Goal: Navigation & Orientation: Go to known website

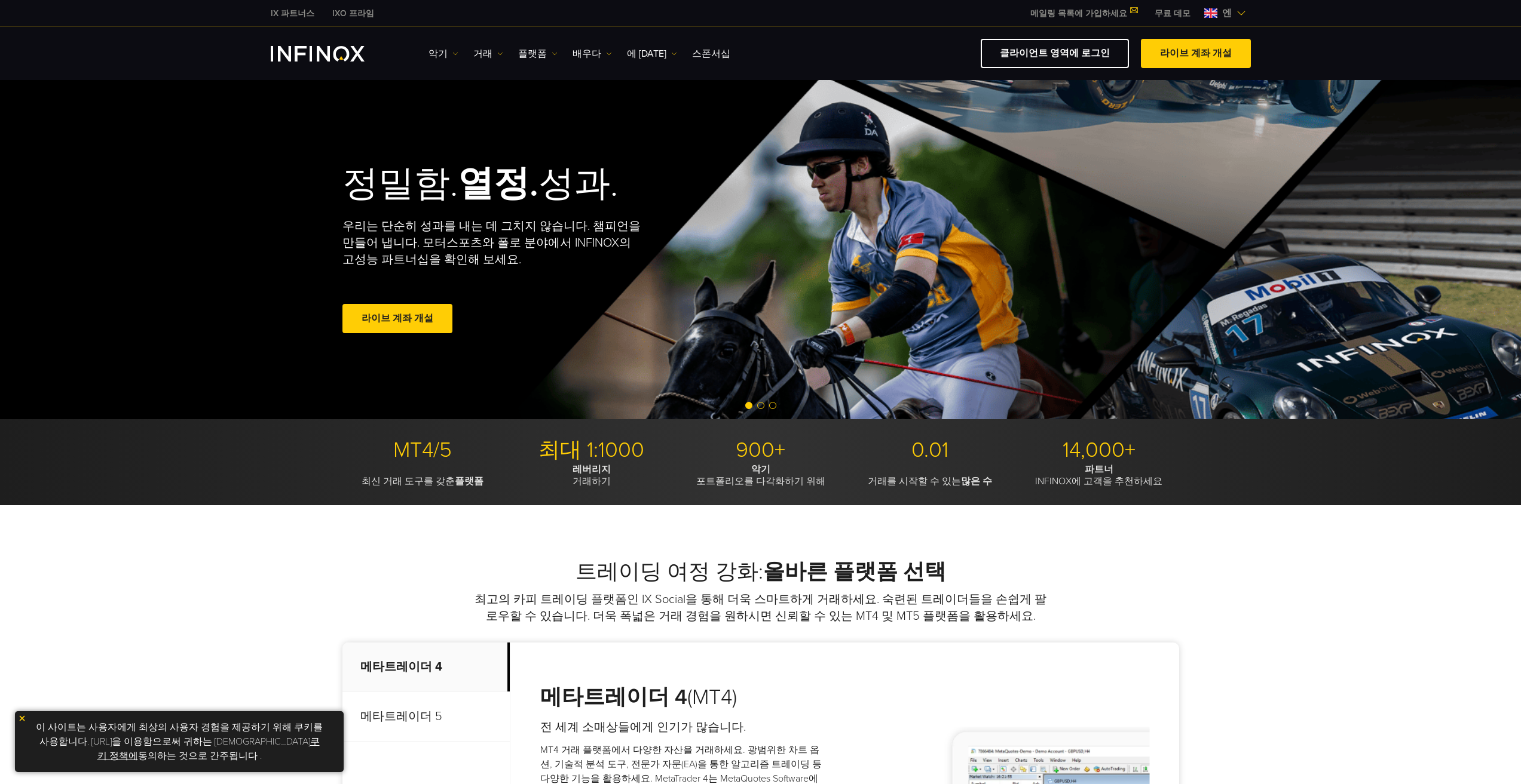
click at [1241, 12] on img at bounding box center [1241, 13] width 10 height 10
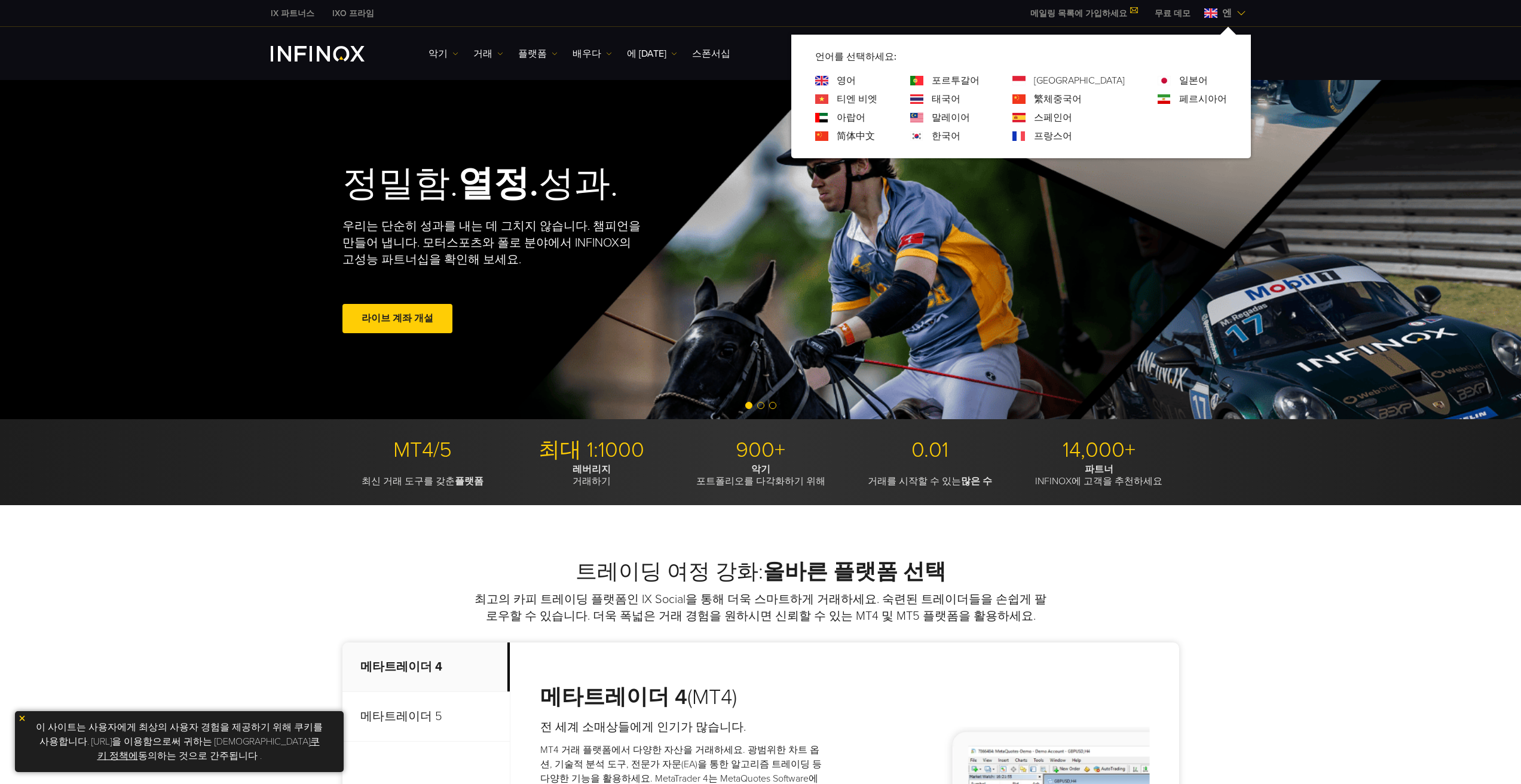
click at [953, 138] on font "한국어" at bounding box center [945, 136] width 28 height 12
